Goal: Task Accomplishment & Management: Manage account settings

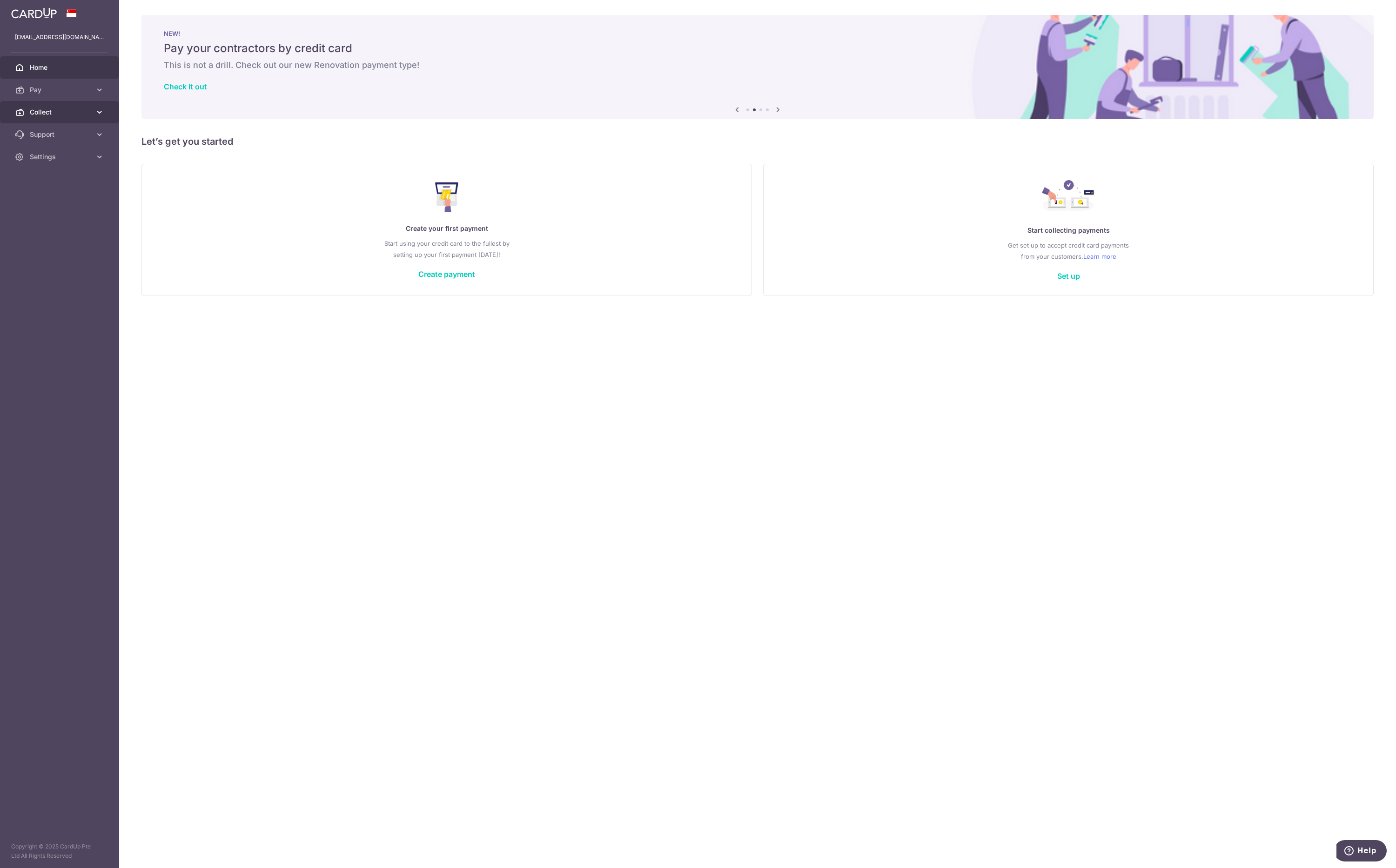
click at [51, 121] on link "Collect" at bounding box center [59, 112] width 119 height 22
click at [45, 141] on link "Dashboard" at bounding box center [59, 134] width 119 height 22
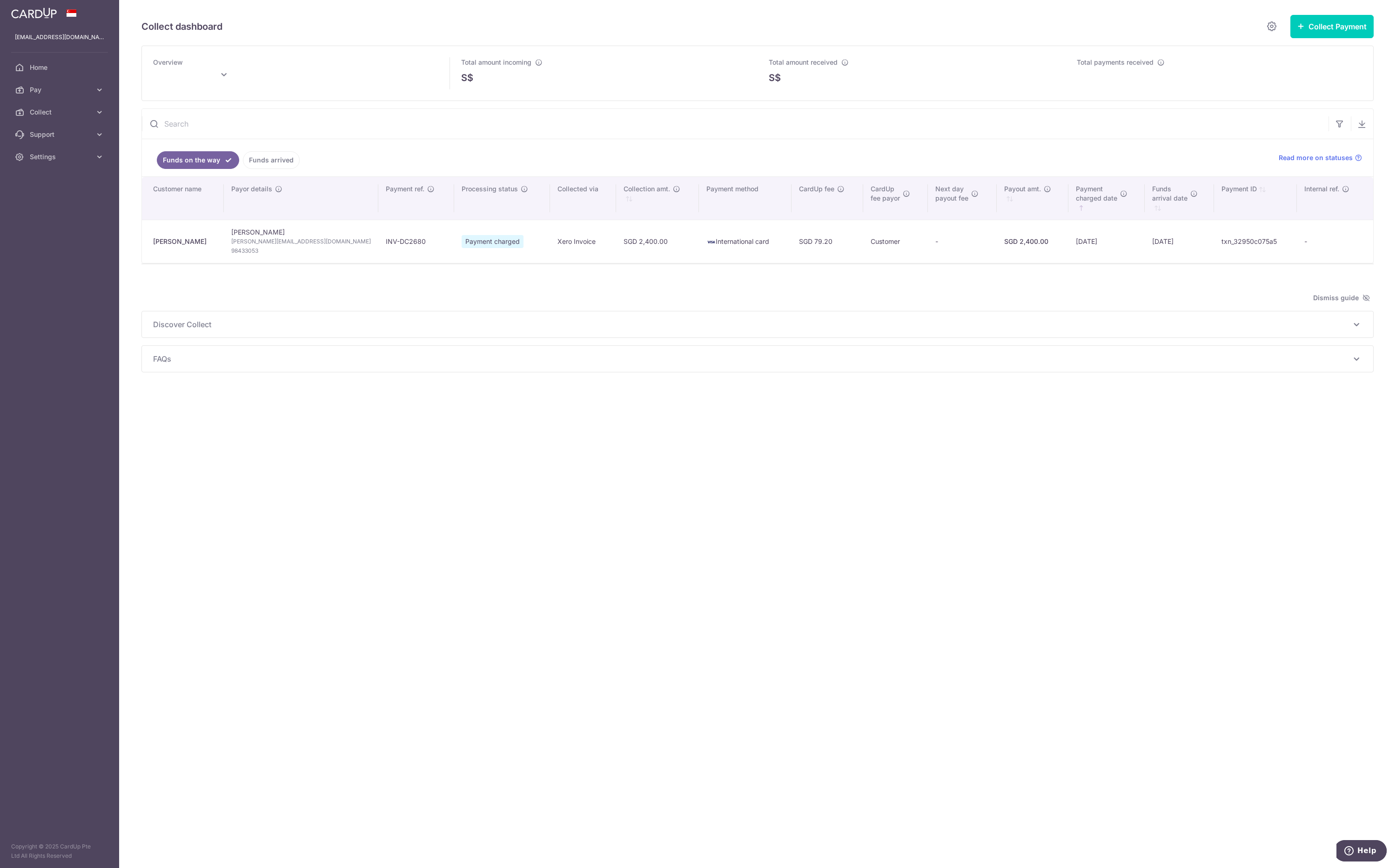
type input "[DATE]"
